Goal: Communication & Community: Answer question/provide support

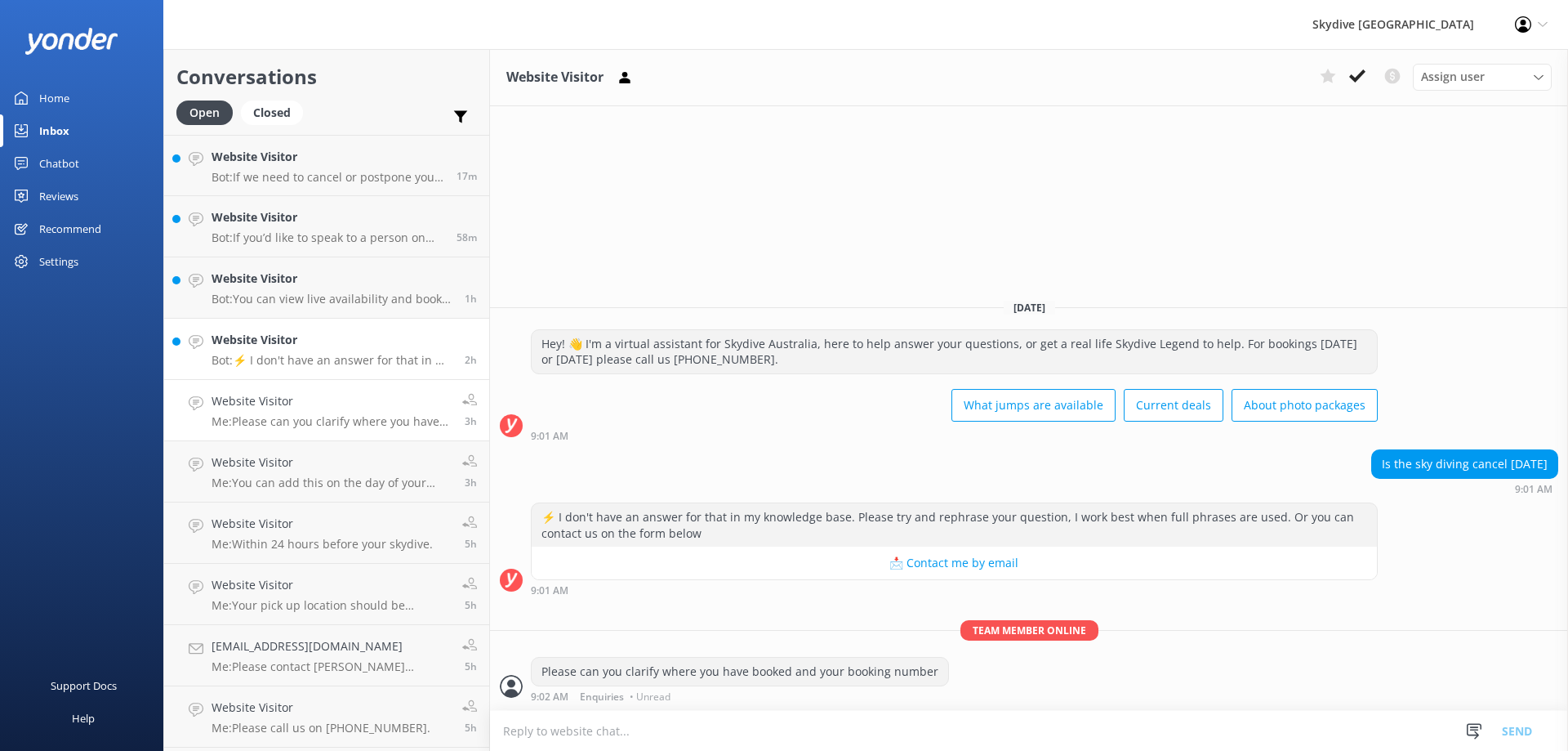
click at [280, 346] on h4 "Website Visitor" at bounding box center [331, 340] width 241 height 18
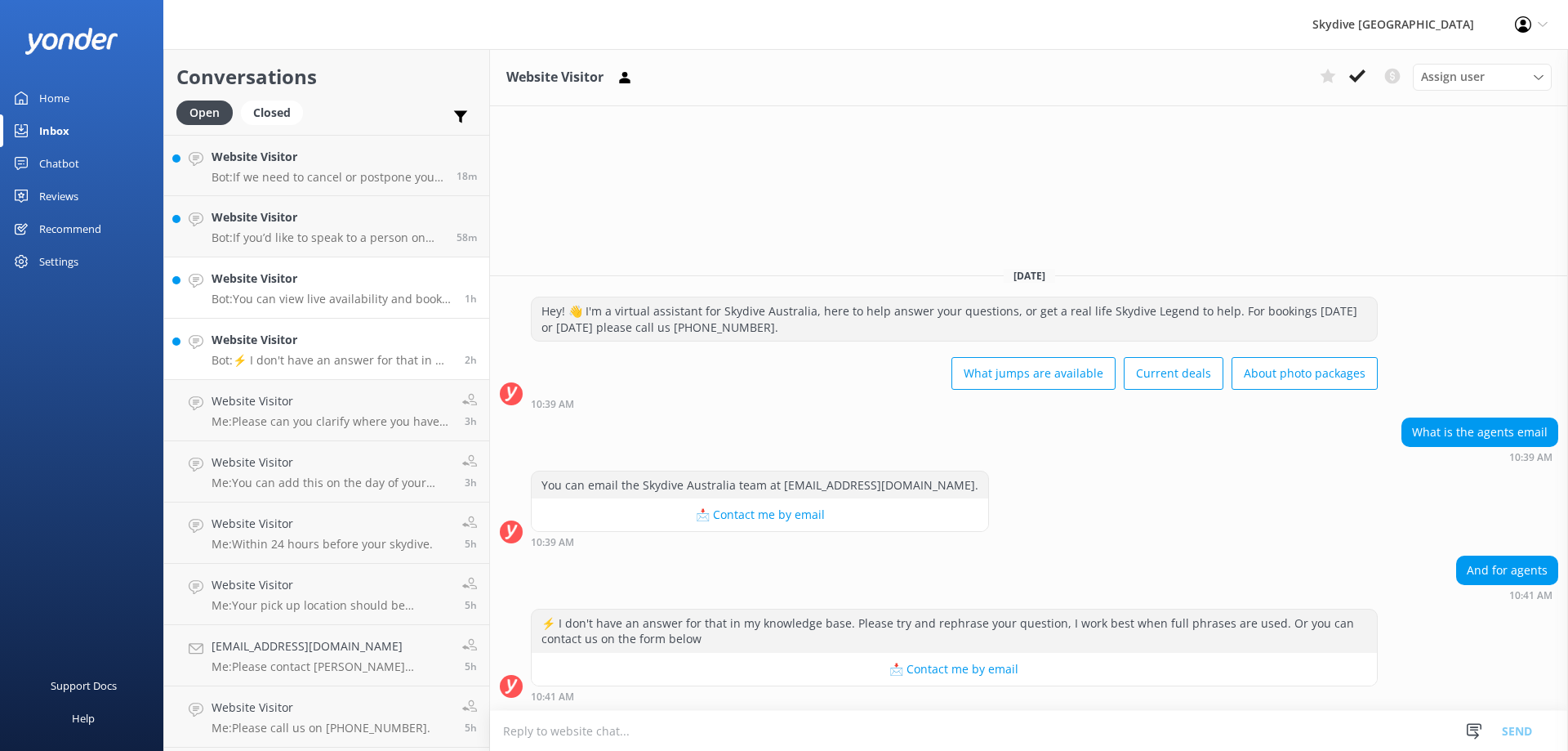
click at [339, 293] on p "Bot: You can view live availability and book your Noosa Tandem Skydive online a…" at bounding box center [331, 299] width 241 height 15
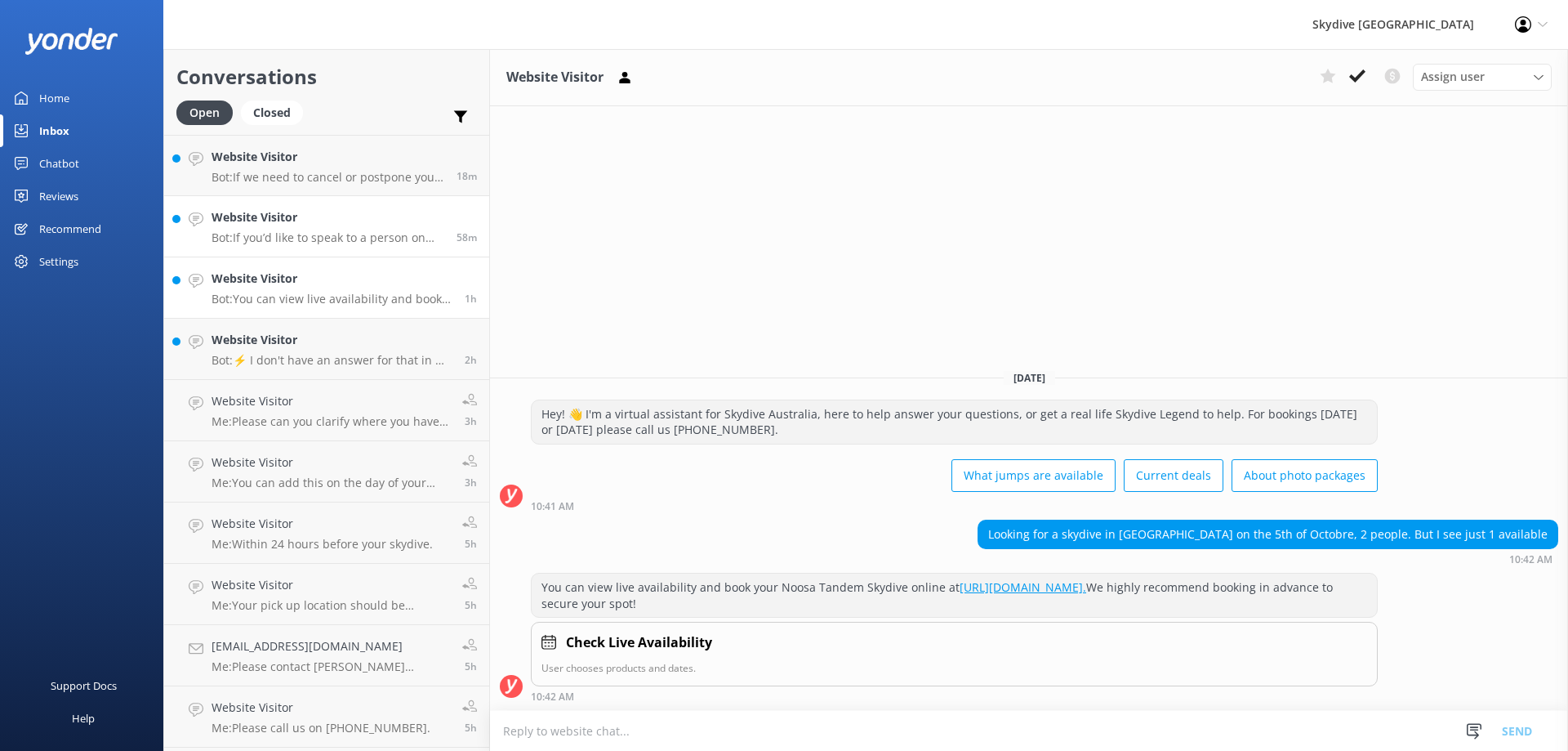
click at [350, 237] on p "Bot: If you’d like to speak to a person on the Skydive Australia team, please c…" at bounding box center [328, 238] width 232 height 15
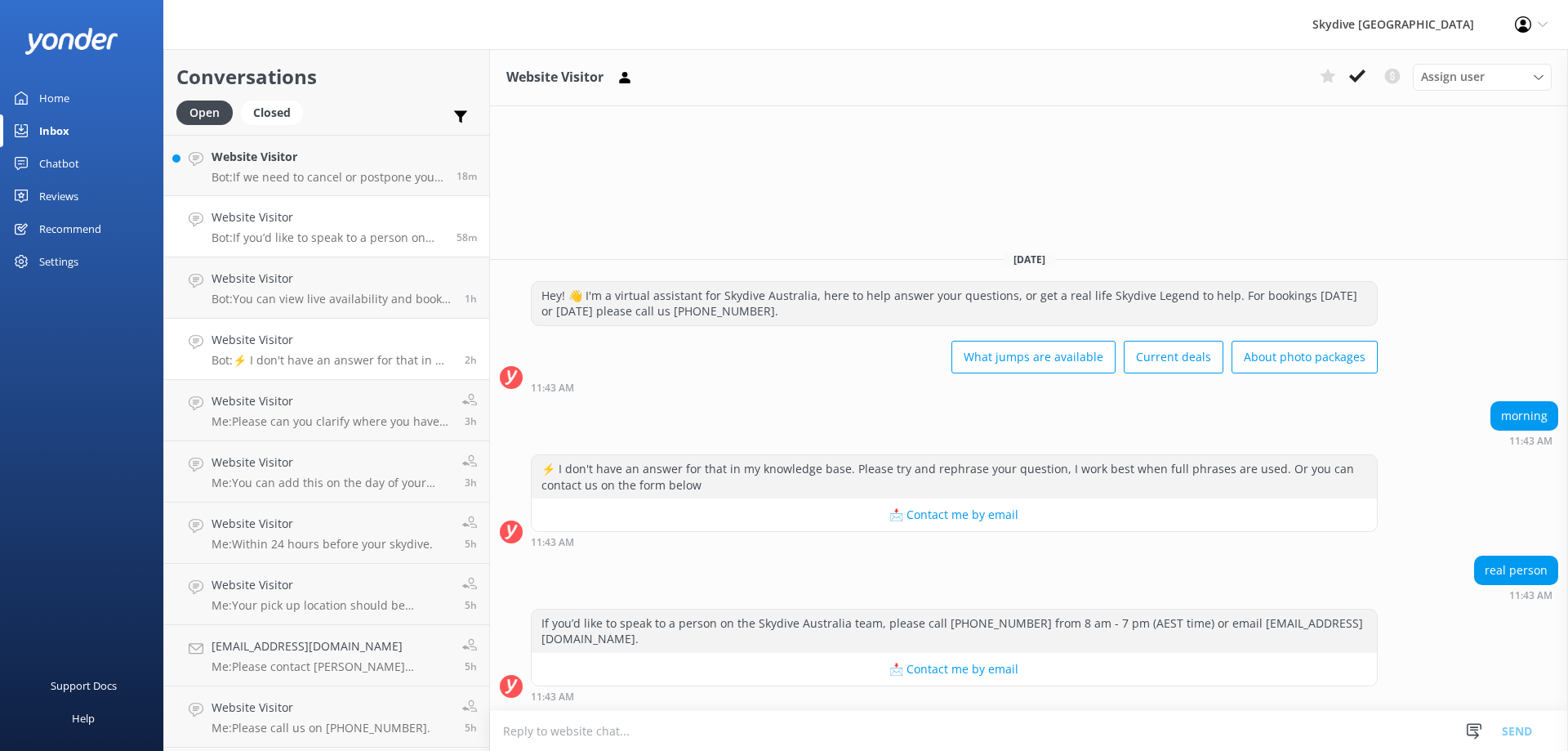
click at [322, 362] on p "Bot: ⚡ I don't have an answer for that in my knowledge base. Please try and rep…" at bounding box center [331, 361] width 241 height 15
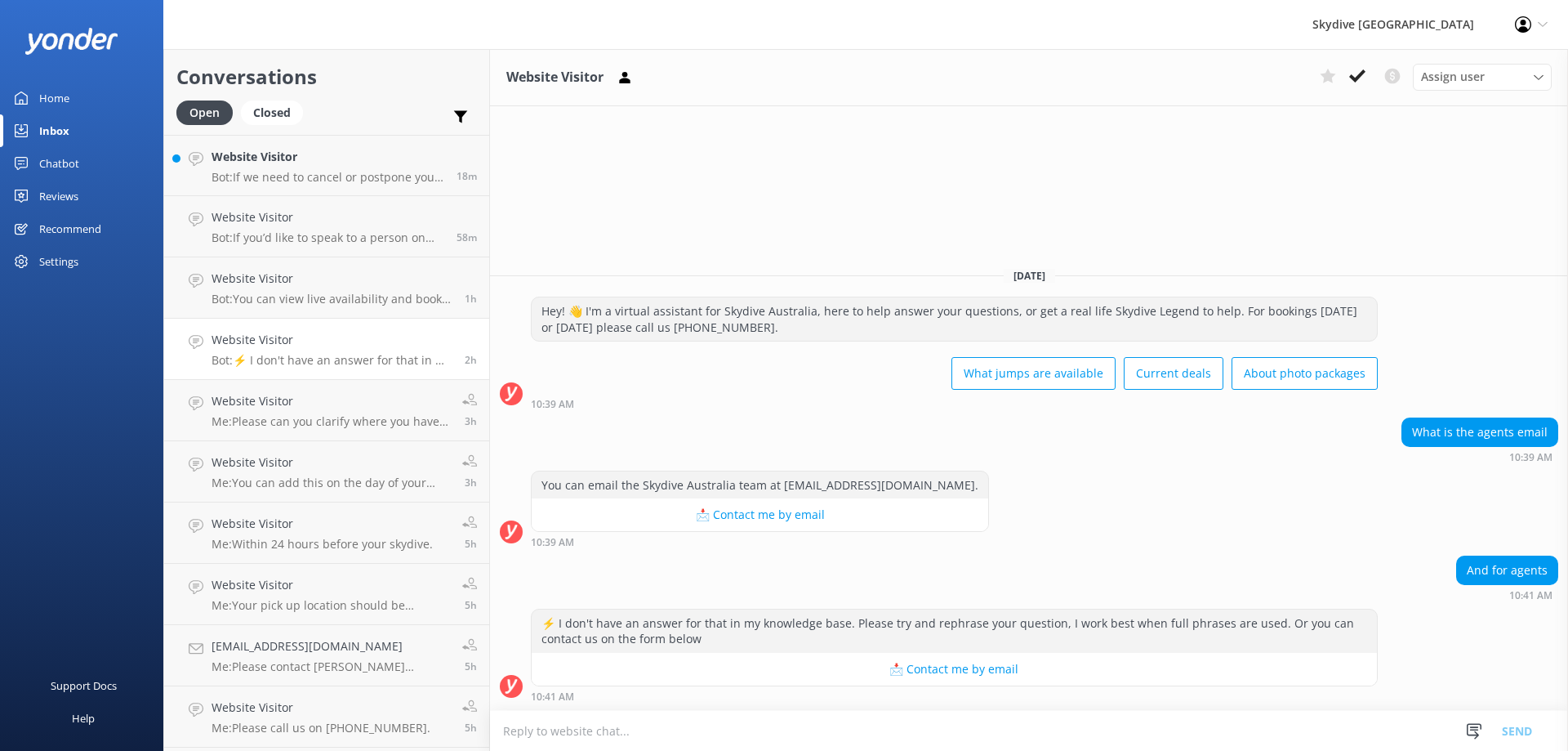
click at [331, 352] on div "Website Visitor Bot: ⚡ I don't have an answer for that in my knowledge base. Pl…" at bounding box center [331, 349] width 241 height 36
click at [607, 726] on textarea at bounding box center [1030, 731] width 1079 height 40
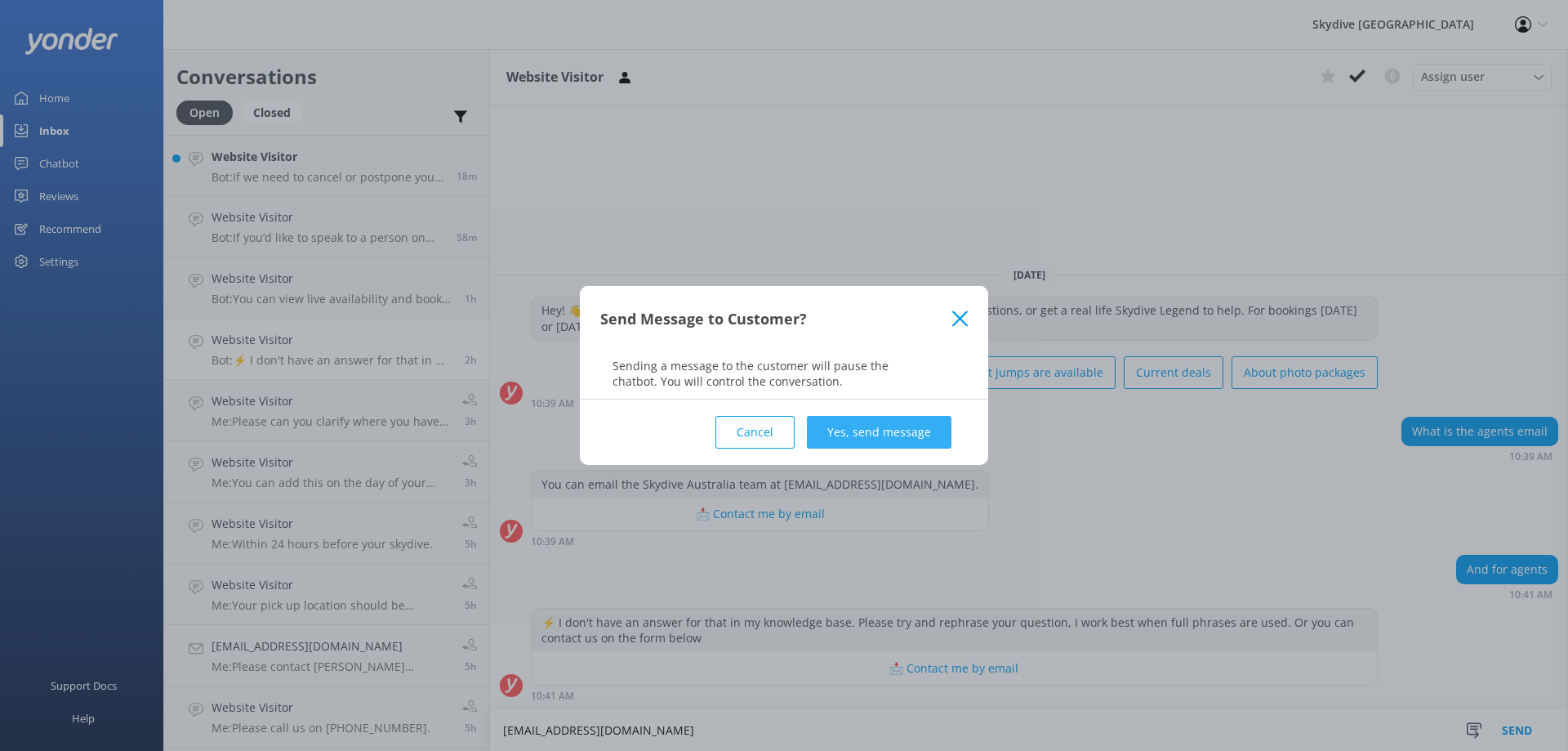
type textarea "[EMAIL_ADDRESS][DOMAIN_NAME]"
click at [818, 430] on button "Yes, send message" at bounding box center [879, 432] width 144 height 33
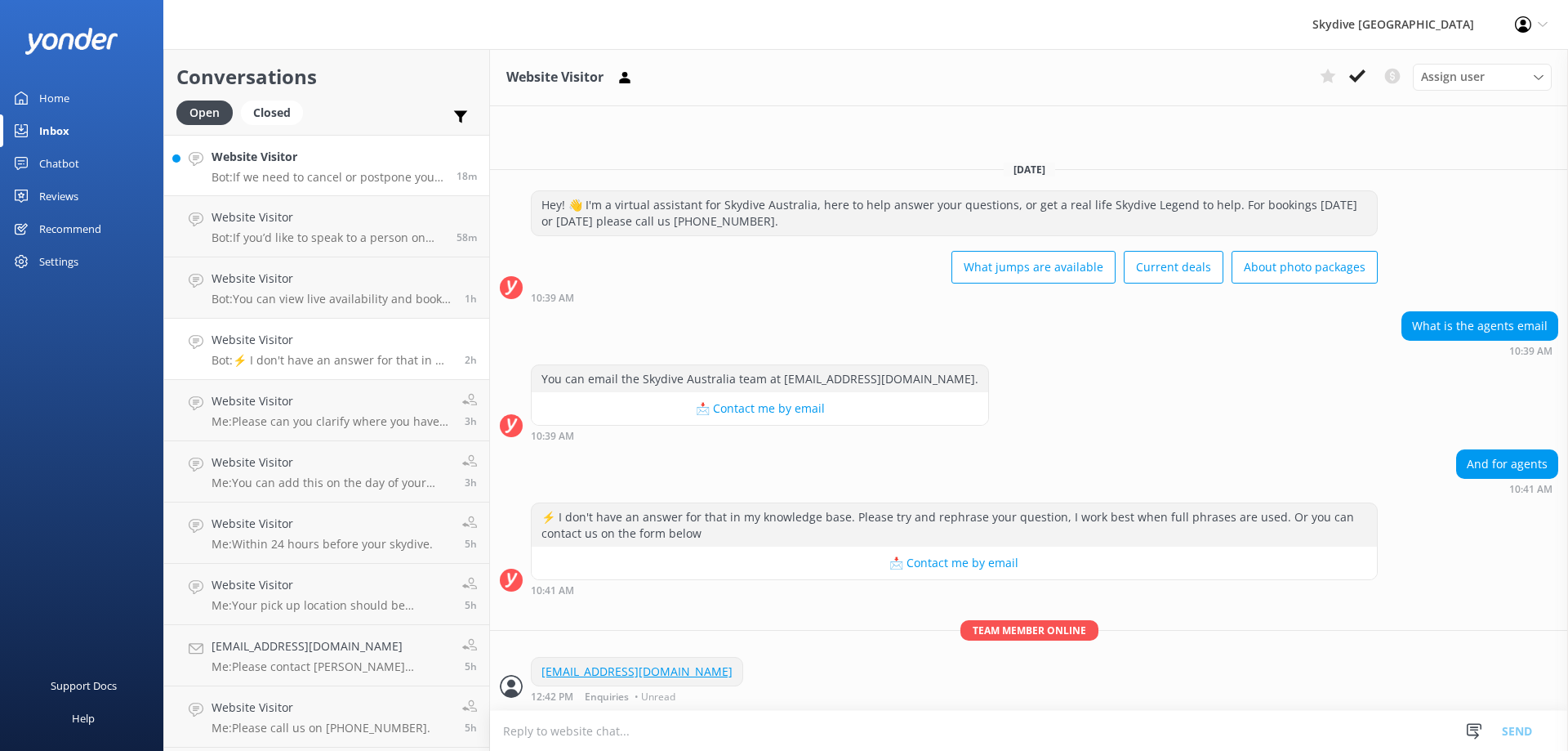
click at [407, 183] on p "Bot: If we need to cancel or postpone your jump due to bad weather, you can res…" at bounding box center [328, 177] width 232 height 15
